Goal: Information Seeking & Learning: Check status

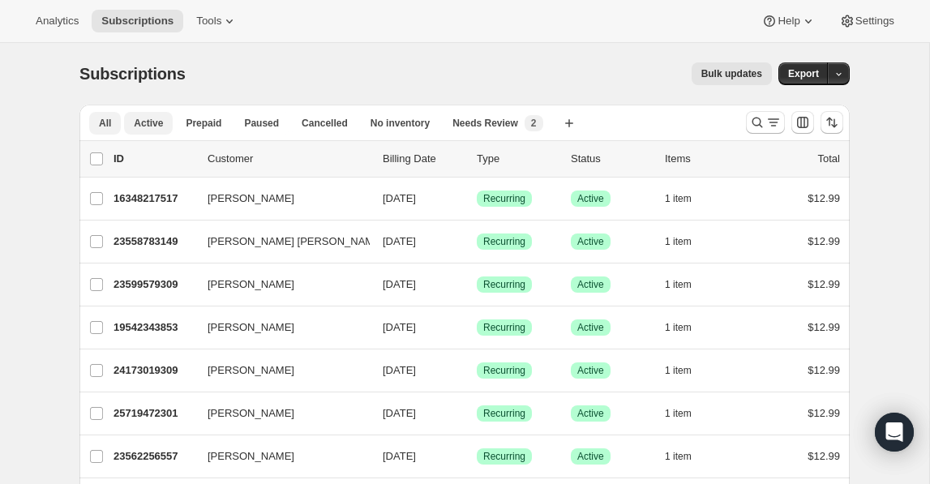
click at [154, 121] on span "Active" at bounding box center [148, 123] width 29 height 13
click at [58, 30] on button "Analytics" at bounding box center [57, 21] width 62 height 23
click at [59, 19] on span "Analytics" at bounding box center [57, 21] width 43 height 13
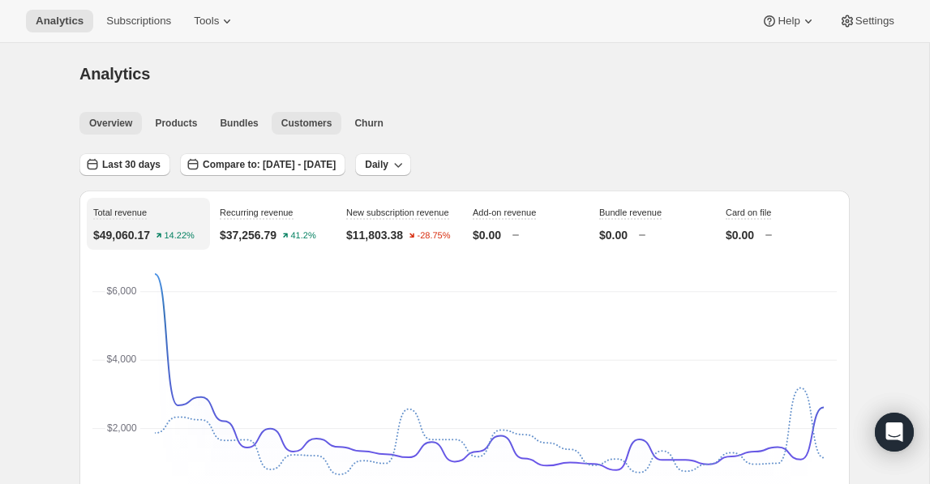
click at [305, 112] on button "Customers" at bounding box center [307, 123] width 71 height 23
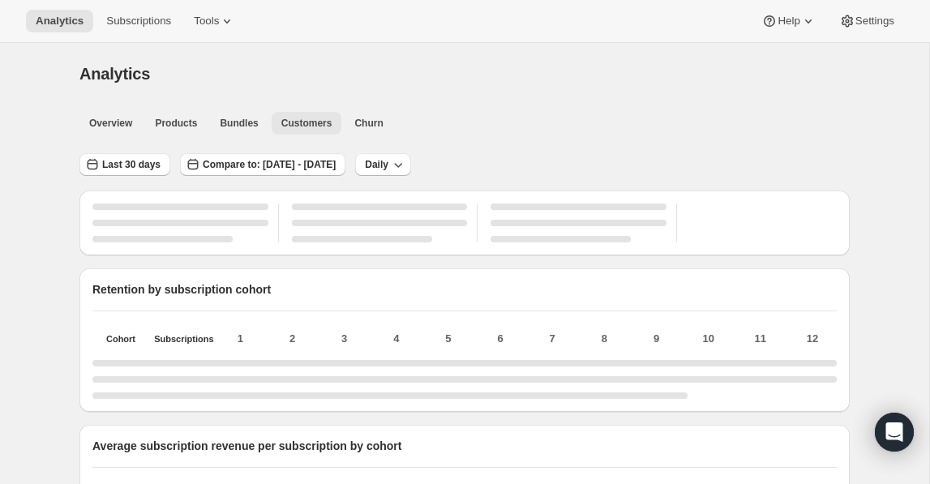
click at [307, 122] on span "Customers" at bounding box center [306, 123] width 51 height 13
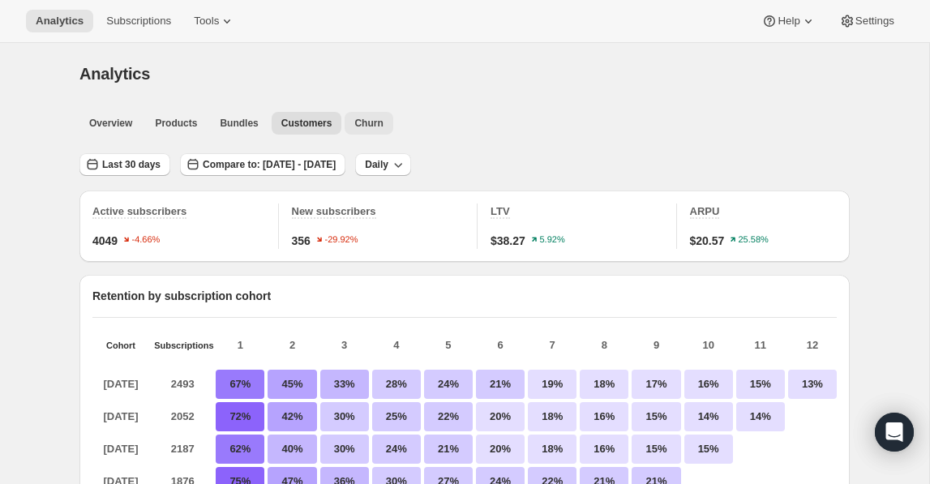
click at [367, 118] on span "Churn" at bounding box center [368, 123] width 28 height 13
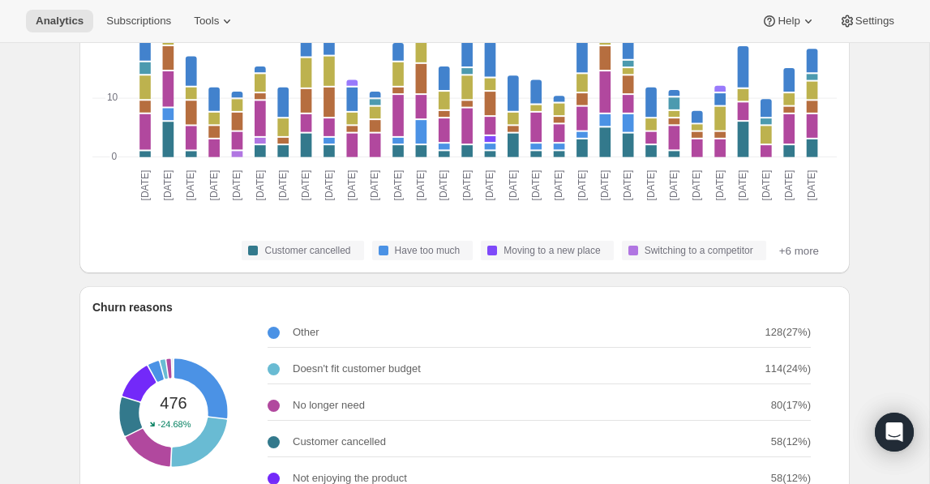
scroll to position [327, 0]
